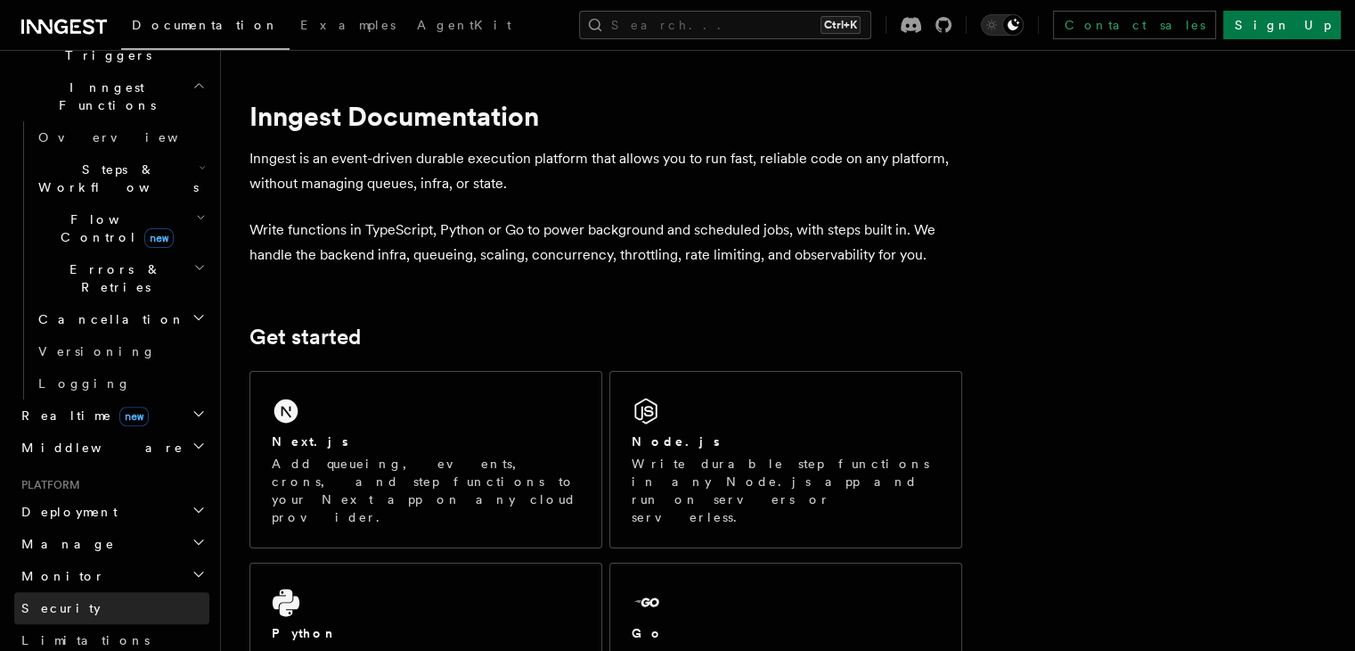
scroll to position [535, 0]
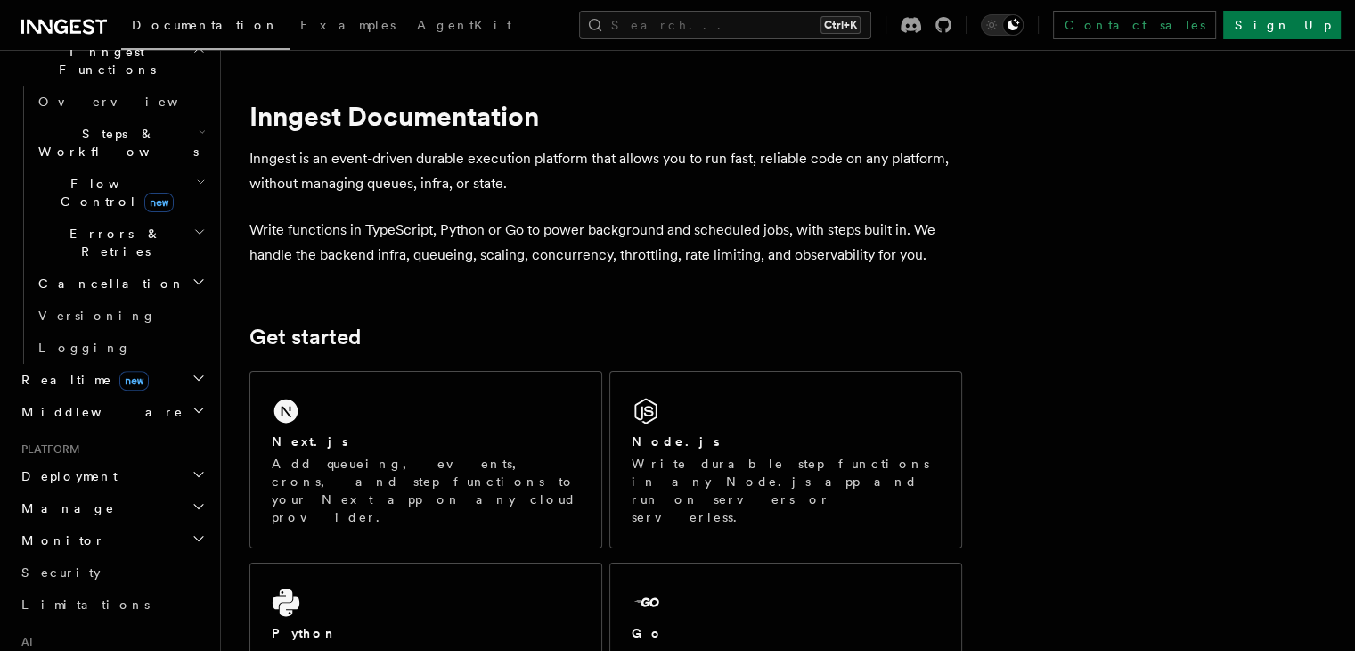
click at [91, 460] on h2 "Deployment" at bounding box center [111, 476] width 195 height 32
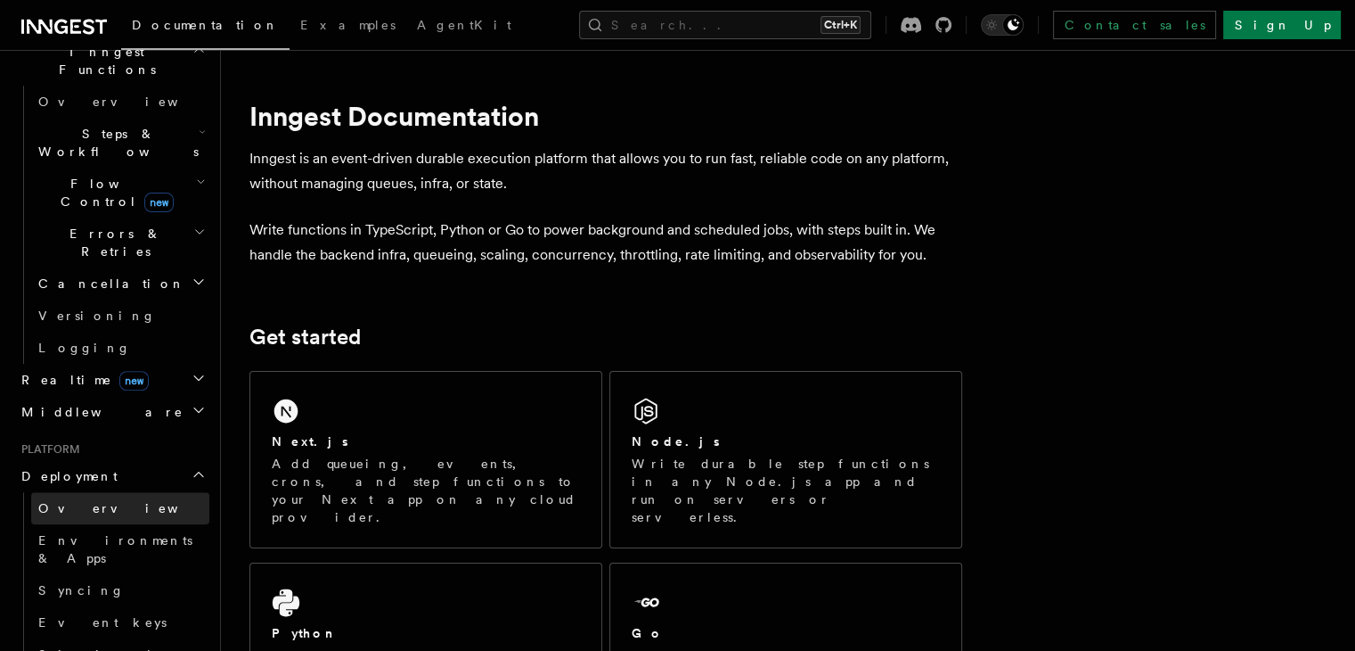
click at [82, 501] on span "Overview" at bounding box center [130, 508] width 184 height 14
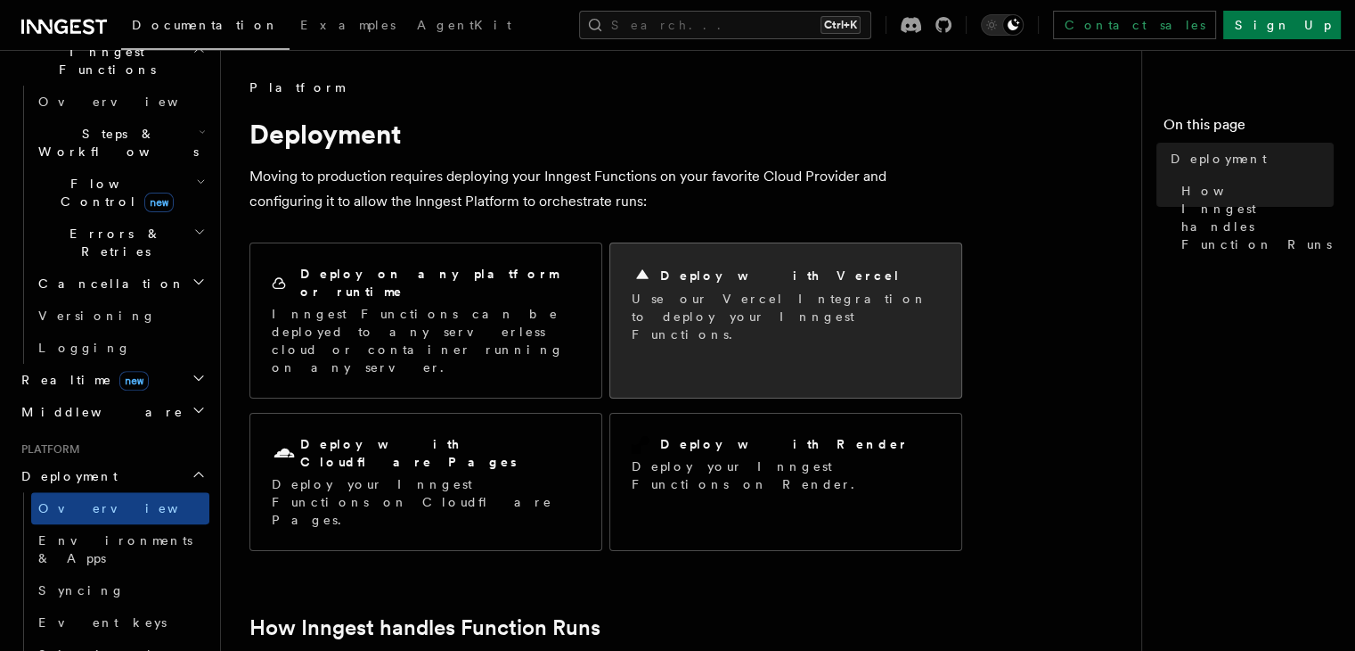
click at [715, 271] on h2 "Deploy with Vercel" at bounding box center [780, 275] width 241 height 18
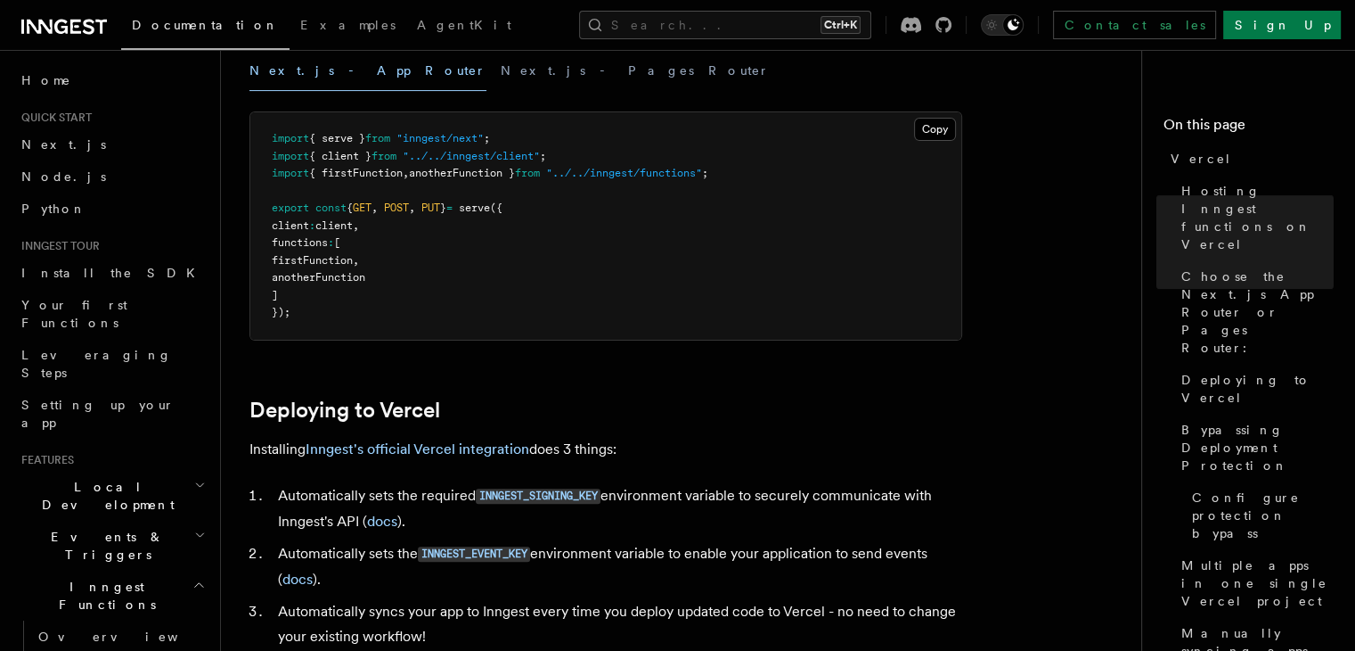
scroll to position [535, 0]
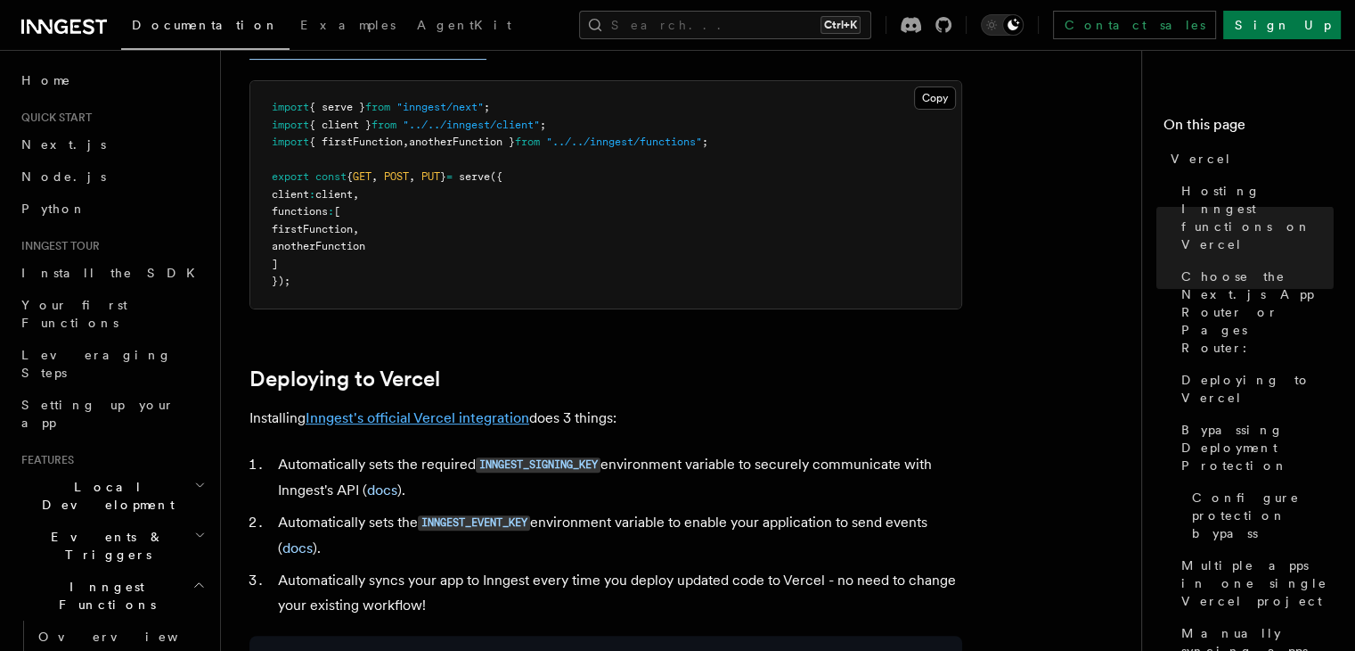
click at [440, 416] on link "Inngest's official Vercel integration" at bounding box center [418, 417] width 224 height 17
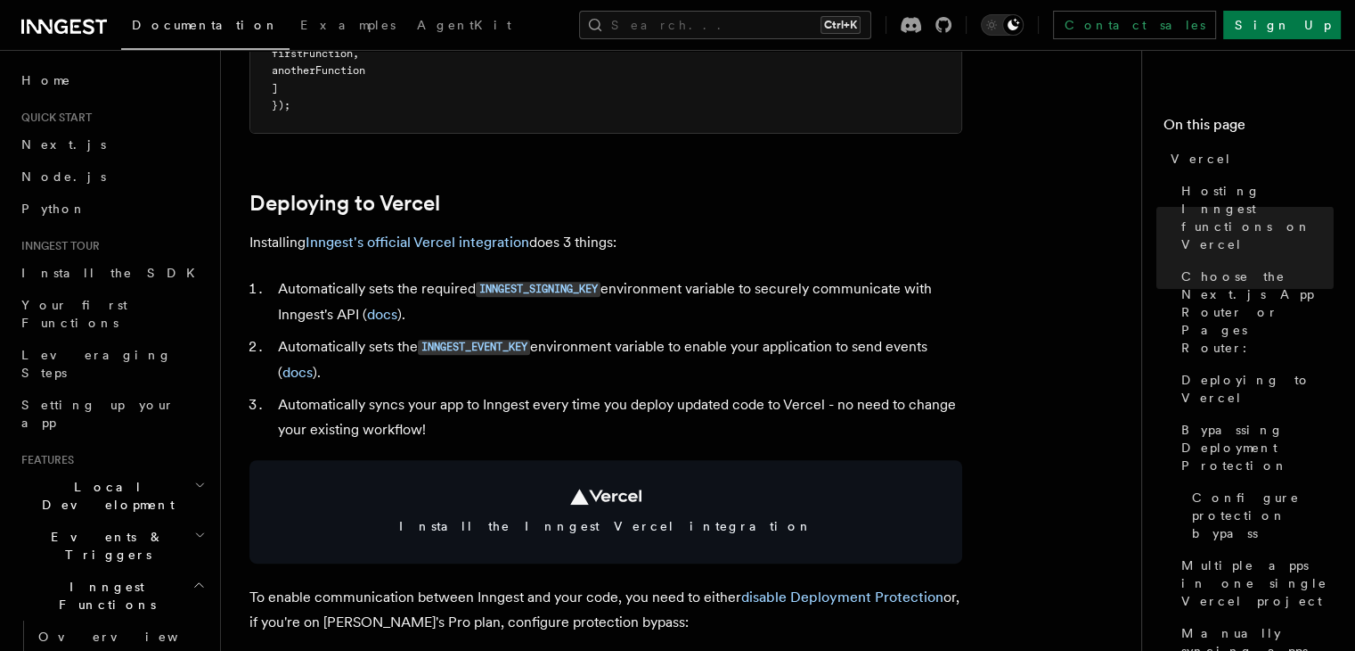
scroll to position [713, 0]
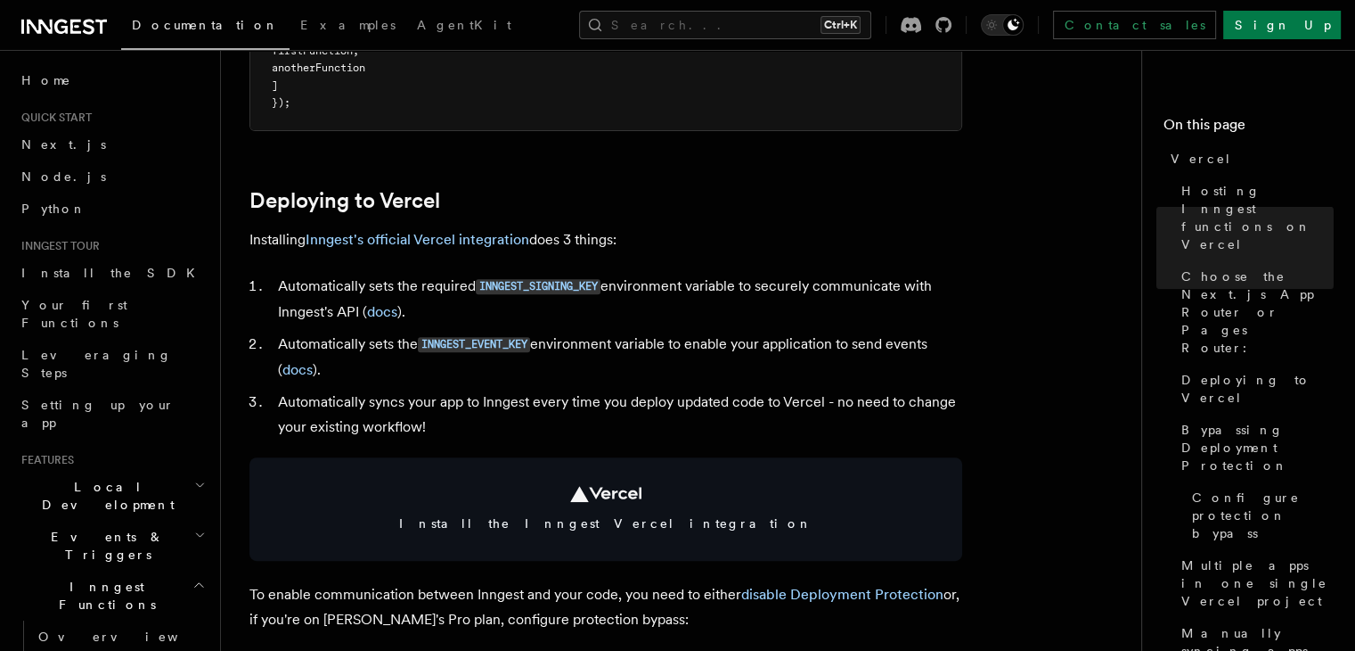
click at [389, 289] on li "Automatically sets the required INNGEST_SIGNING_KEY environment variable to sec…" at bounding box center [618, 299] width 690 height 51
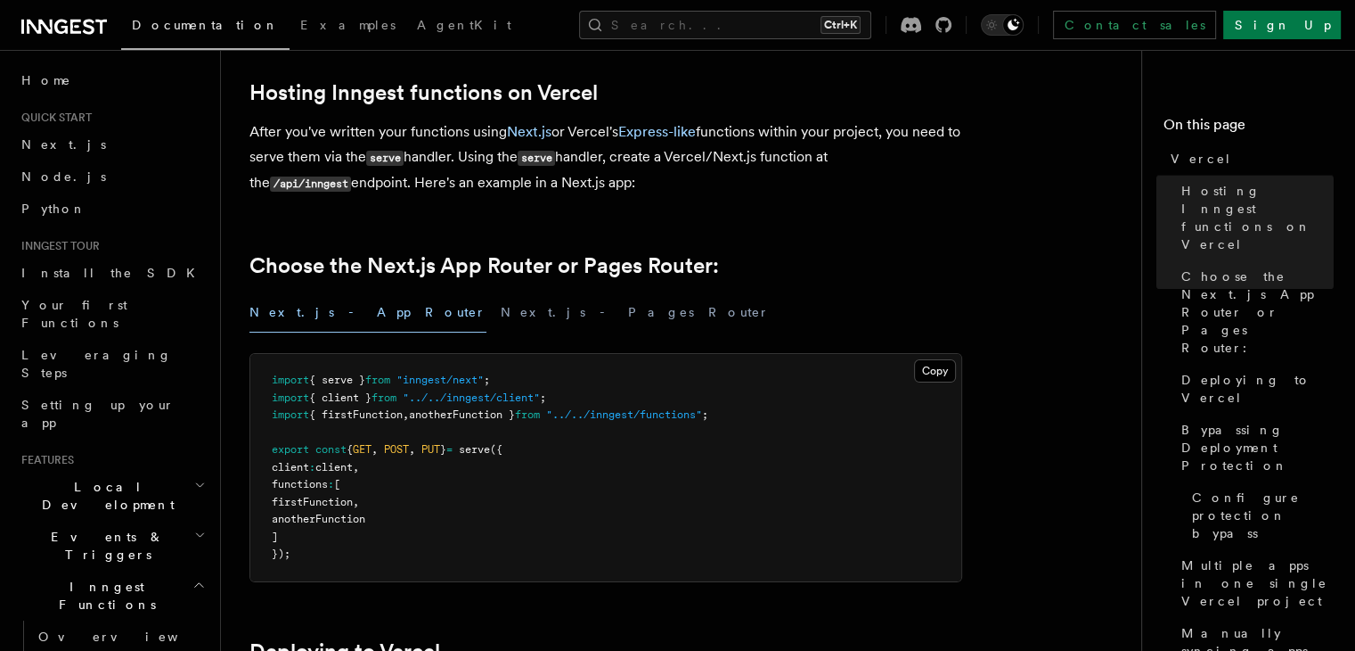
scroll to position [0, 0]
